Goal: Information Seeking & Learning: Check status

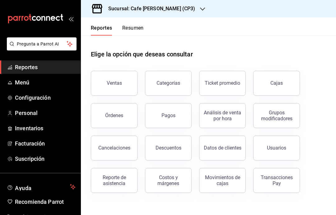
click at [200, 9] on icon "button" at bounding box center [202, 9] width 5 height 5
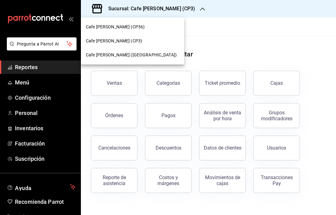
click at [146, 43] on div "Cafe [PERSON_NAME] (CP3)" at bounding box center [132, 41] width 93 height 7
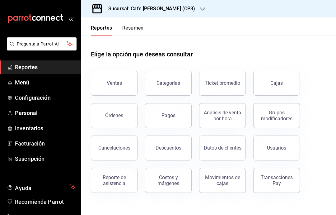
click at [123, 87] on button "Ventas" at bounding box center [114, 83] width 47 height 25
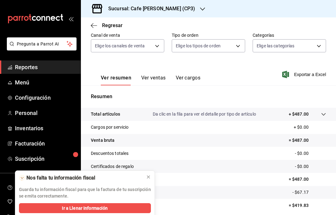
scroll to position [59, 0]
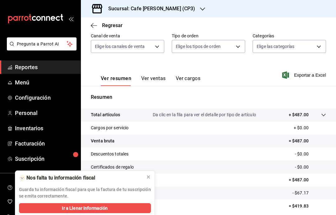
click at [161, 80] on button "Ver ventas" at bounding box center [153, 80] width 25 height 11
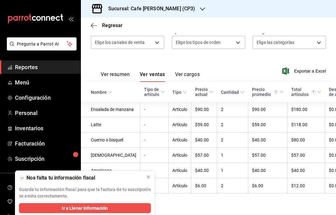
scroll to position [62, 0]
click at [151, 176] on icon at bounding box center [148, 176] width 5 height 5
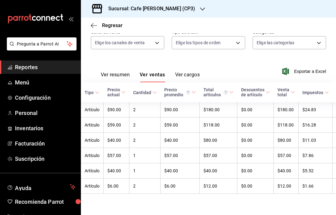
scroll to position [0, 87]
click at [184, 72] on button "Ver cargos" at bounding box center [187, 77] width 25 height 11
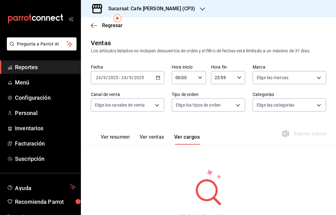
click at [156, 134] on button "Ver ventas" at bounding box center [152, 139] width 25 height 11
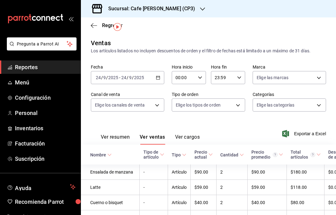
scroll to position [1, 0]
click at [96, 24] on icon "button" at bounding box center [94, 26] width 6 height 6
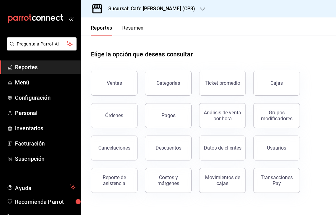
click at [117, 115] on div "Órdenes" at bounding box center [114, 115] width 18 height 6
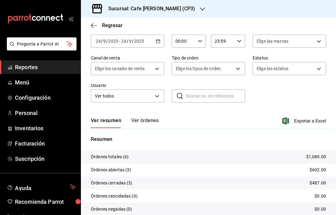
scroll to position [32, 0]
click at [153, 122] on button "Ver órdenes" at bounding box center [144, 123] width 27 height 11
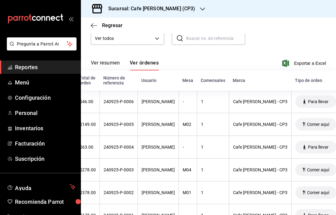
scroll to position [0, 25]
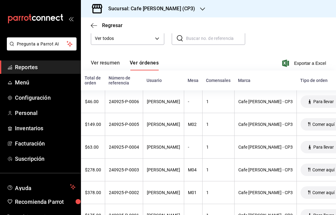
click at [127, 213] on div "240925-P-0001" at bounding box center [124, 215] width 30 height 5
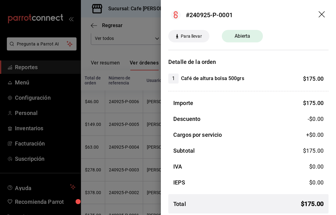
click at [133, 164] on div at bounding box center [168, 107] width 336 height 215
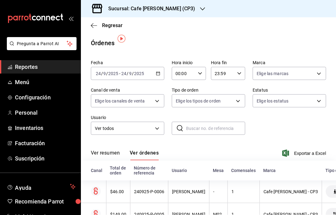
scroll to position [0, 0]
click at [95, 28] on icon "button" at bounding box center [94, 26] width 6 height 6
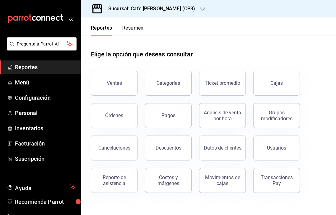
click at [124, 116] on button "Órdenes" at bounding box center [114, 115] width 47 height 25
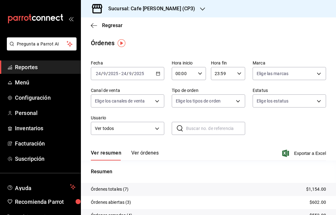
click at [153, 150] on button "Ver órdenes" at bounding box center [144, 155] width 27 height 11
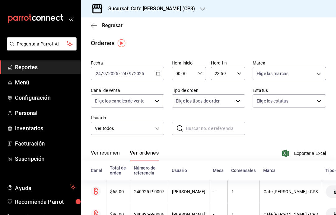
click at [94, 25] on icon "button" at bounding box center [94, 26] width 6 height 6
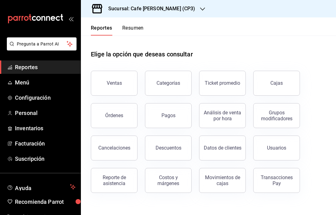
click at [121, 87] on button "Ventas" at bounding box center [114, 83] width 47 height 25
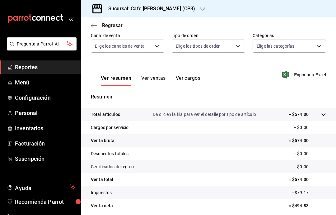
scroll to position [59, 0]
